Goal: Navigation & Orientation: Go to known website

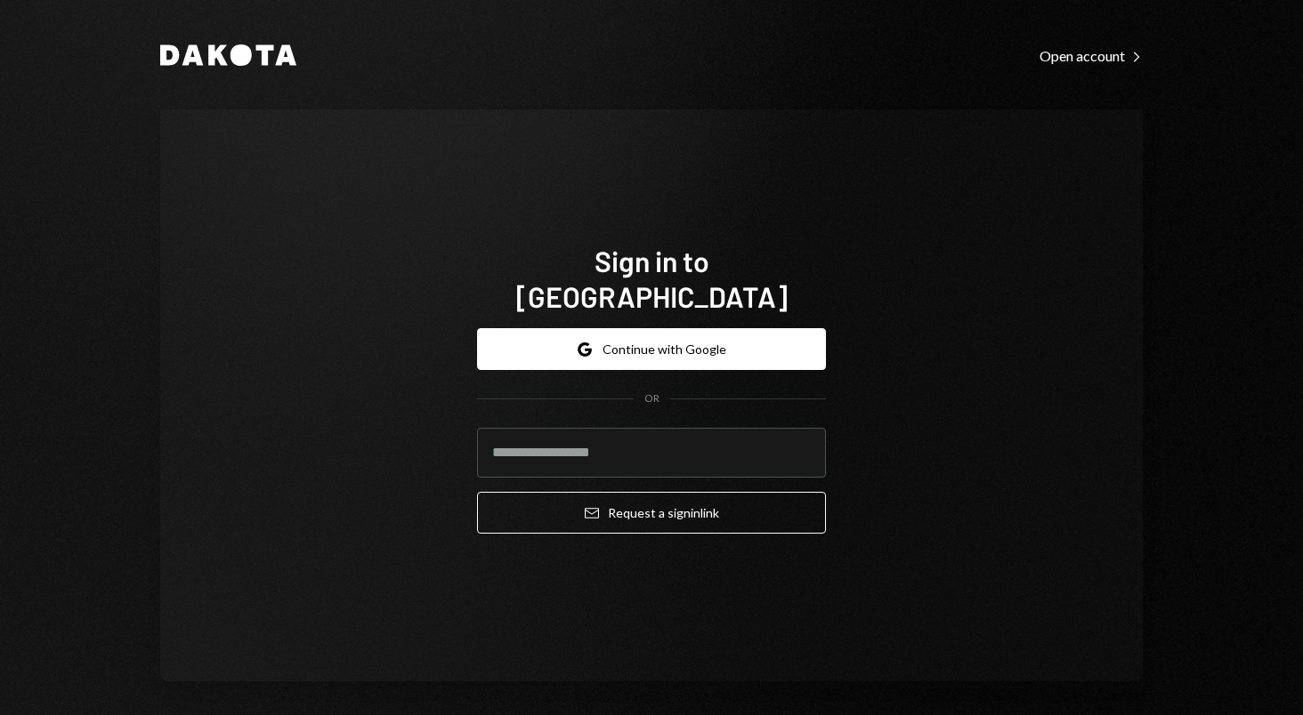
click at [550, 359] on form "Google Continue with Google OR Email Request a sign in link" at bounding box center [651, 431] width 349 height 206
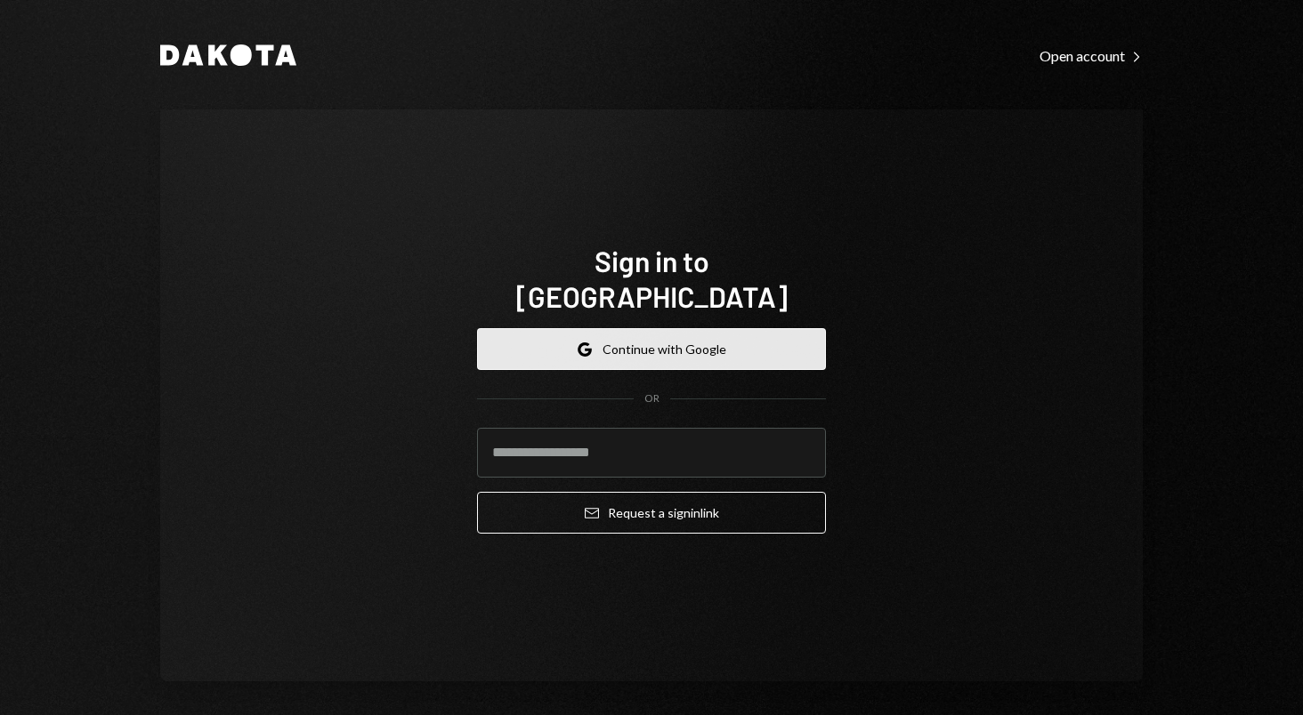
click at [556, 334] on button "Google Continue with Google" at bounding box center [651, 349] width 349 height 42
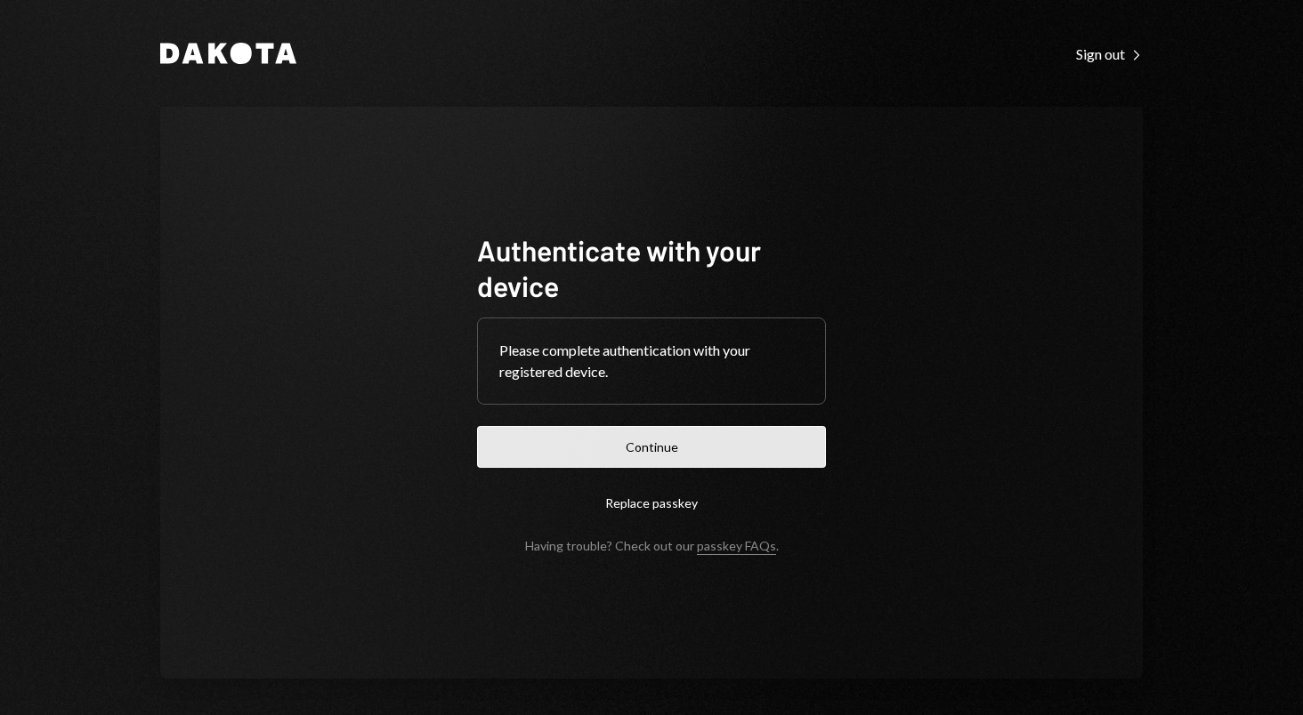
click at [666, 458] on button "Continue" at bounding box center [651, 447] width 349 height 42
